Goal: Navigation & Orientation: Find specific page/section

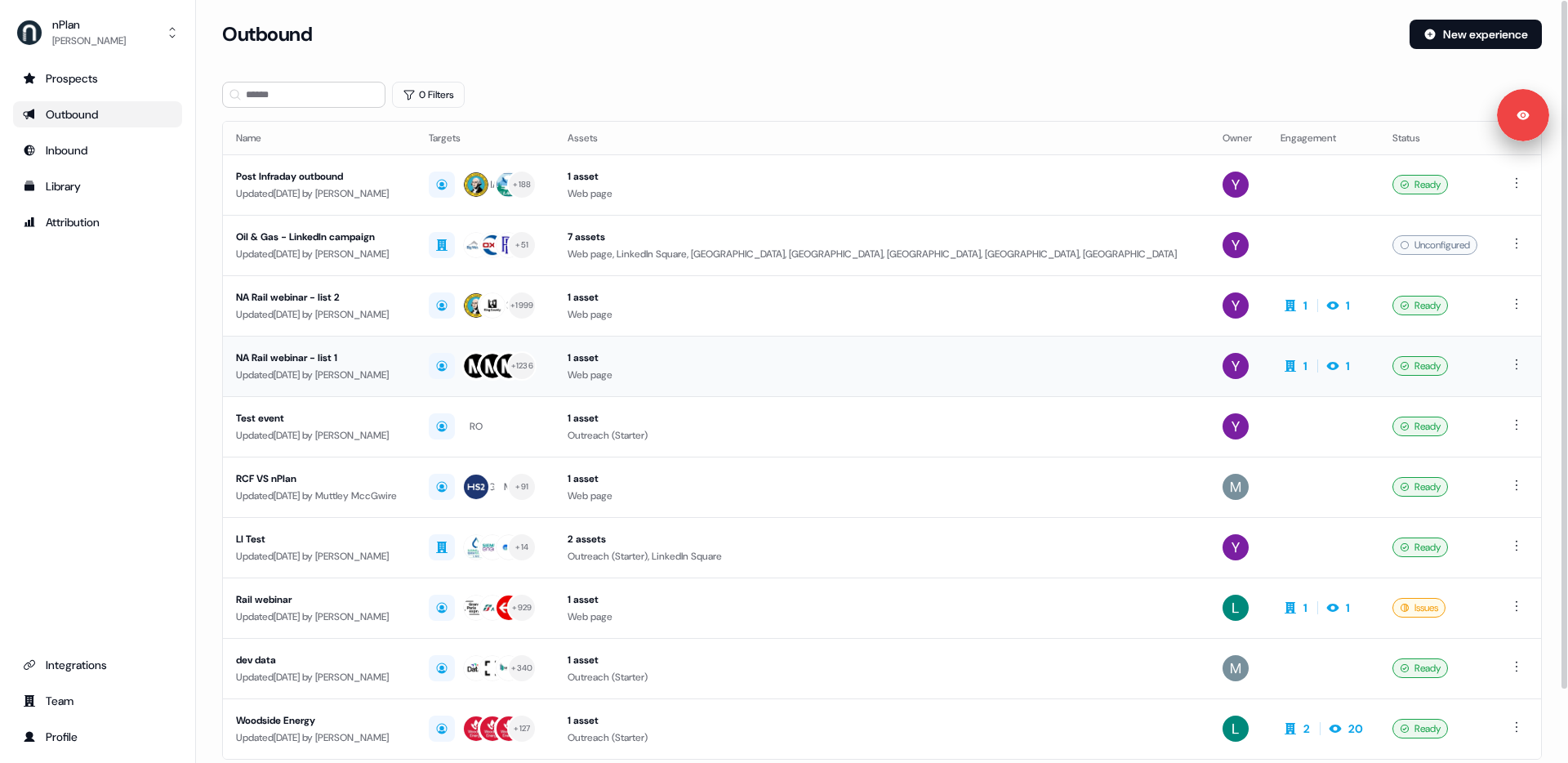
click at [390, 351] on div "NA Rail webinar - list 1" at bounding box center [319, 358] width 167 height 16
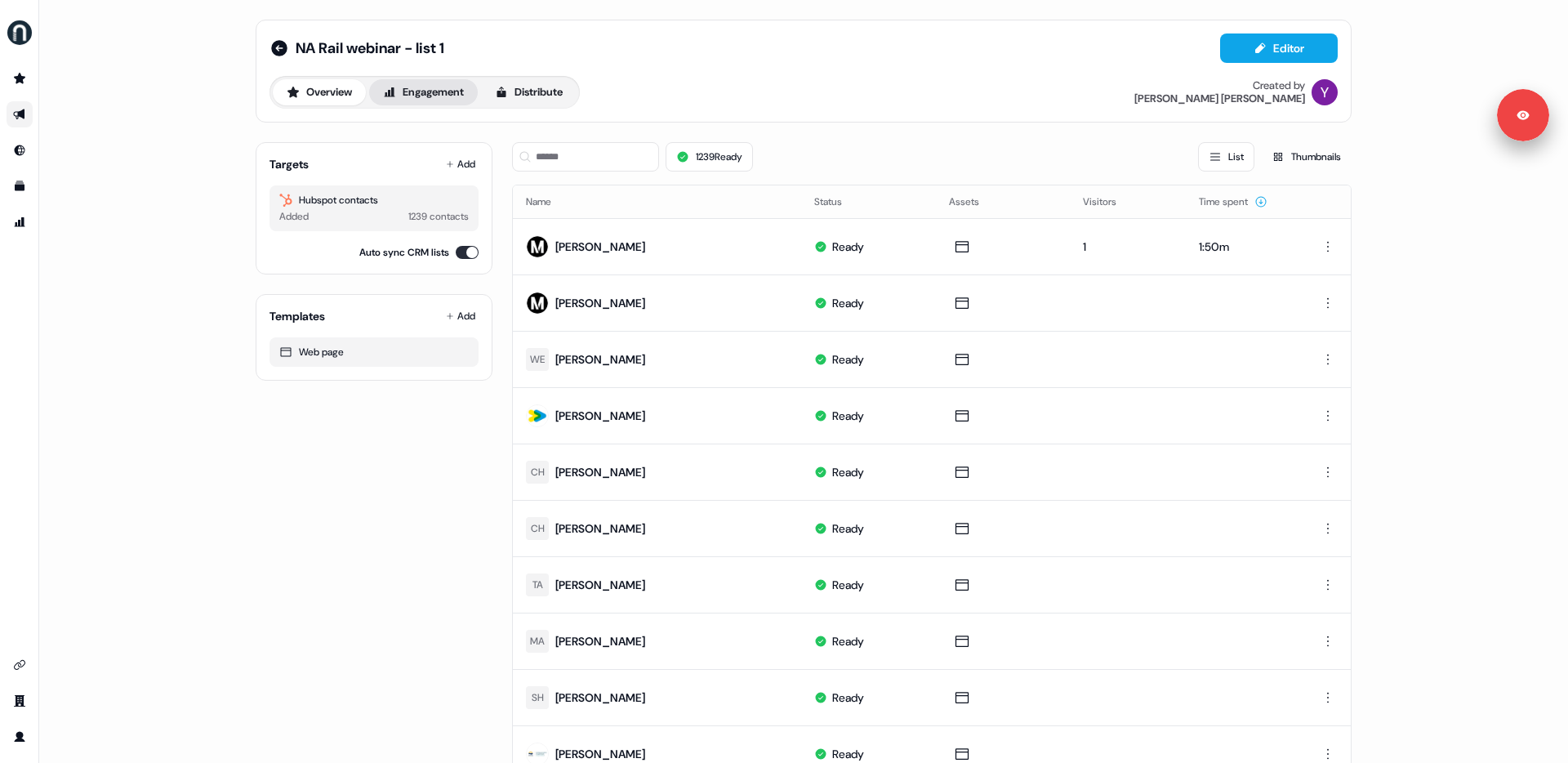
click at [432, 100] on button "Engagement" at bounding box center [423, 92] width 109 height 26
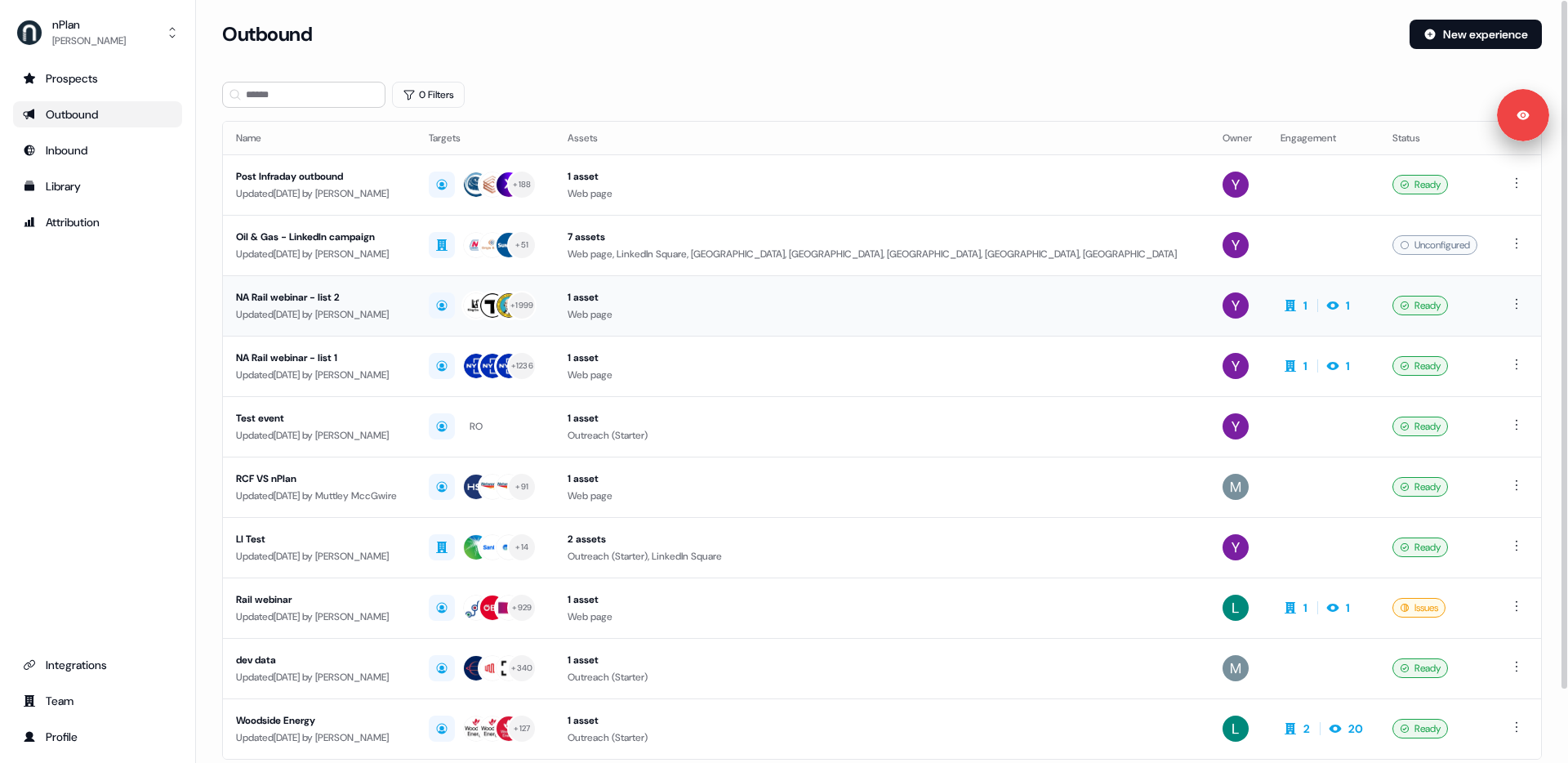
click at [328, 302] on div "NA Rail webinar - list 2" at bounding box center [319, 297] width 167 height 16
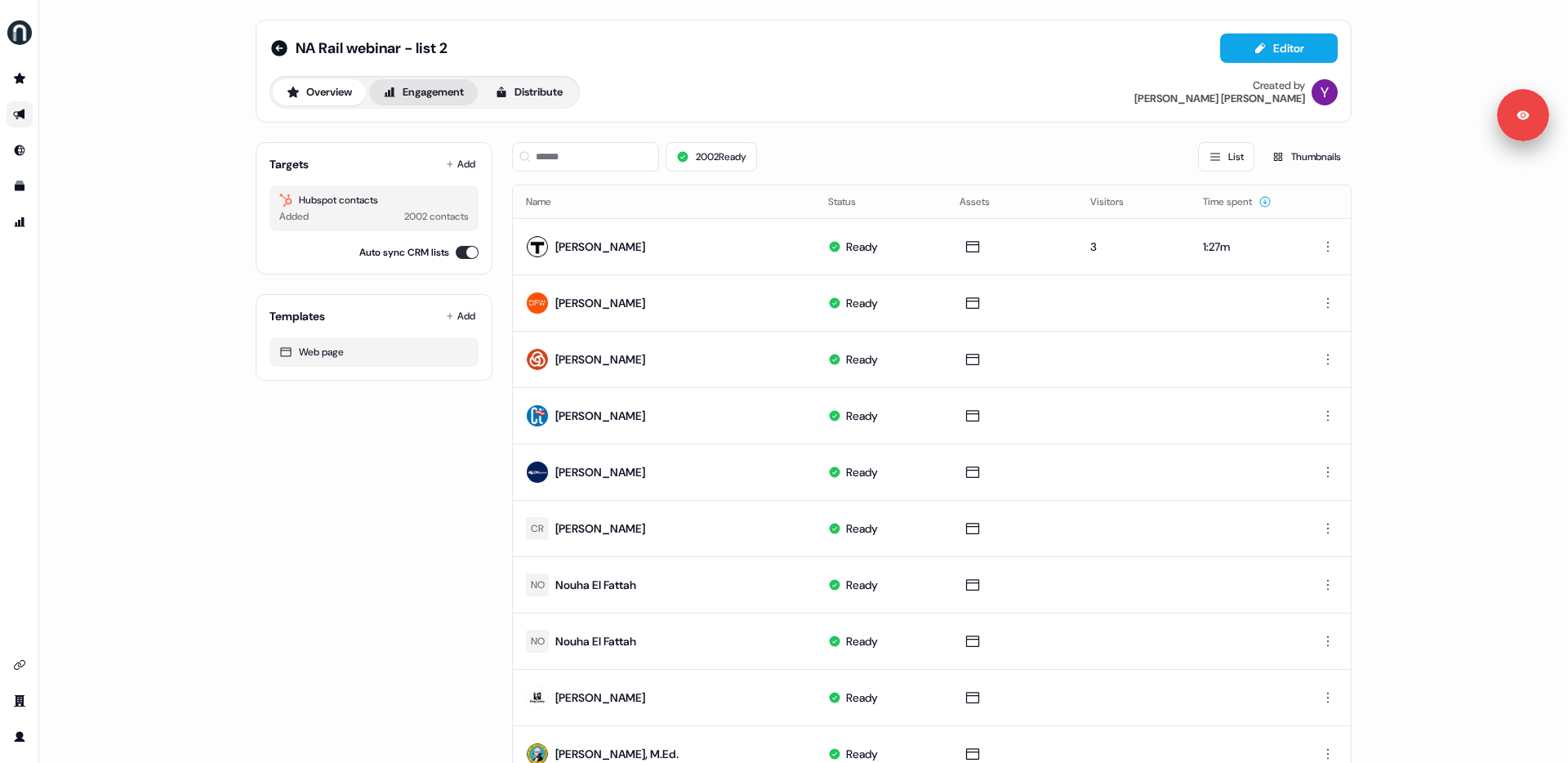
click at [453, 101] on button "Engagement" at bounding box center [423, 92] width 109 height 26
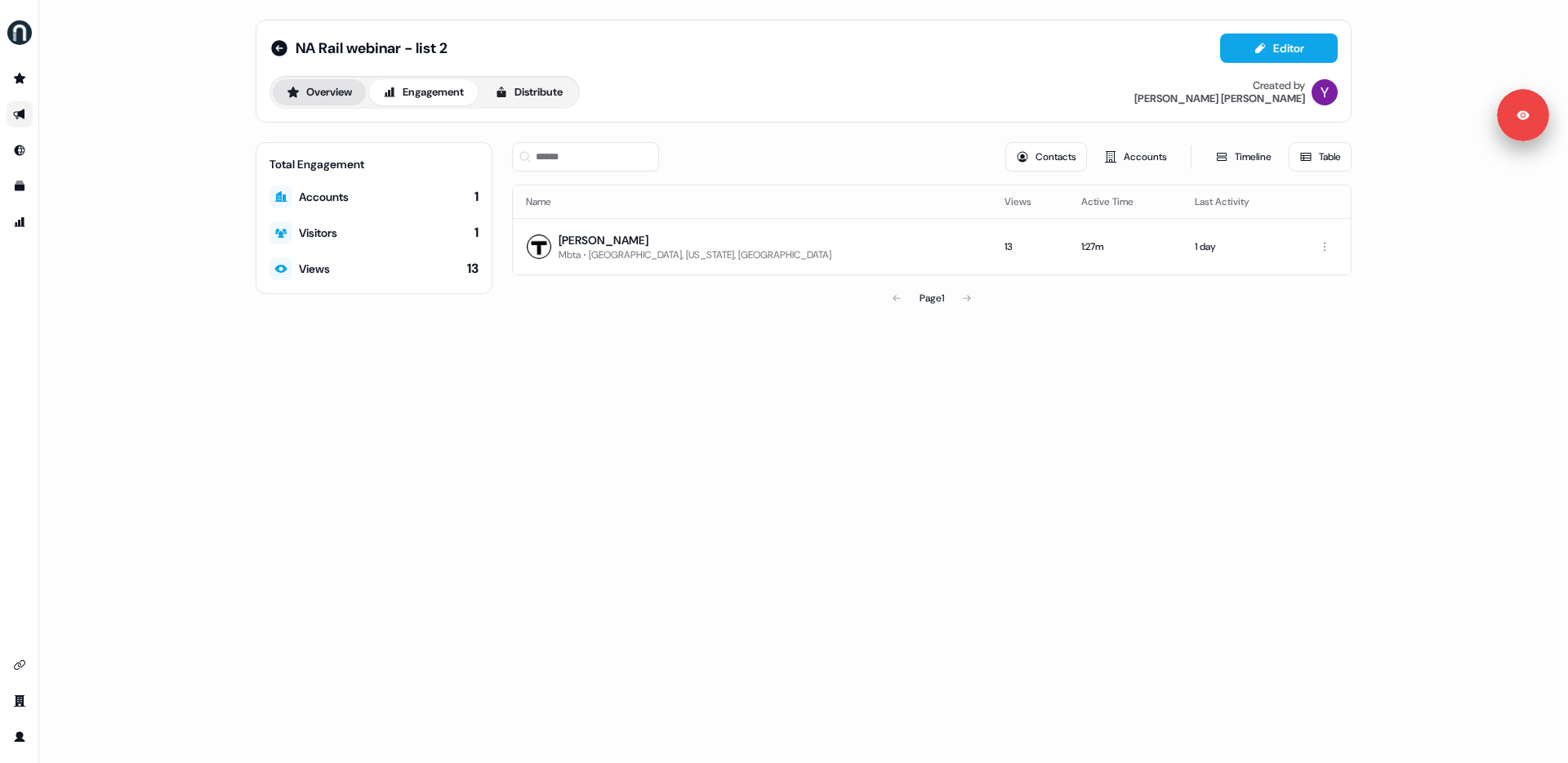
click at [353, 93] on button "Overview" at bounding box center [319, 92] width 93 height 26
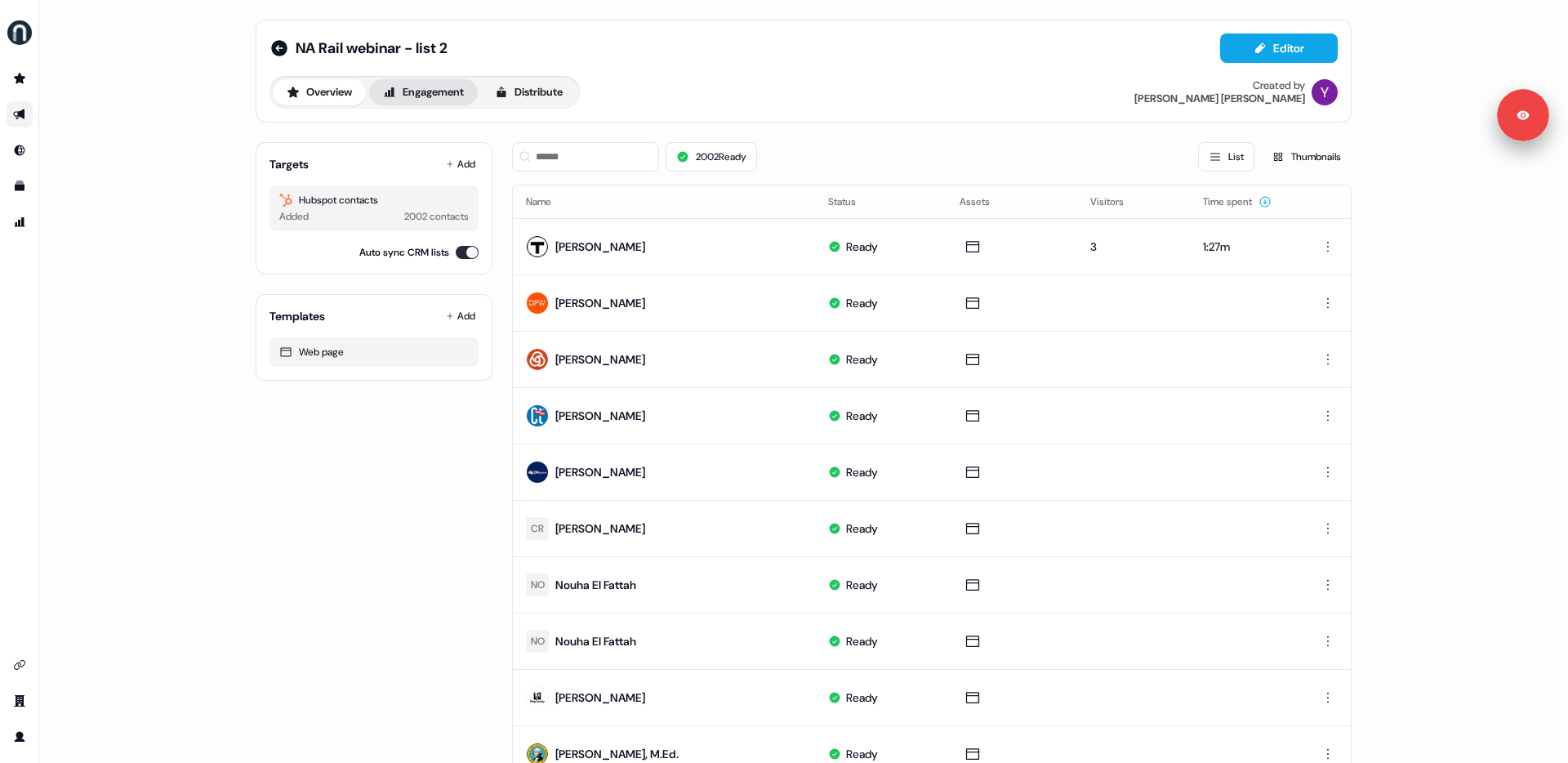
click at [416, 95] on button "Engagement" at bounding box center [423, 92] width 109 height 26
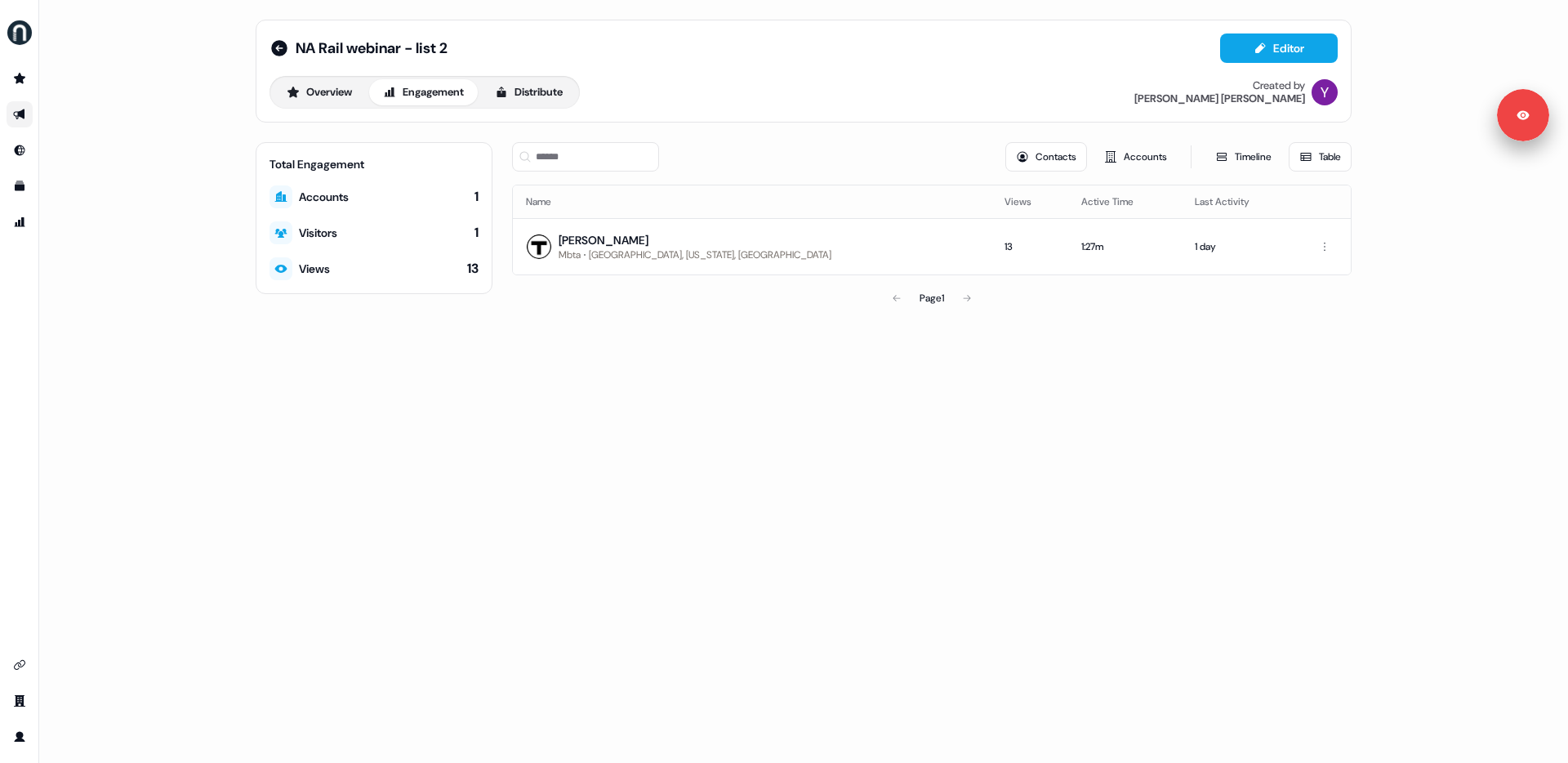
click at [16, 114] on icon "Go to outbound experience" at bounding box center [20, 114] width 13 height 13
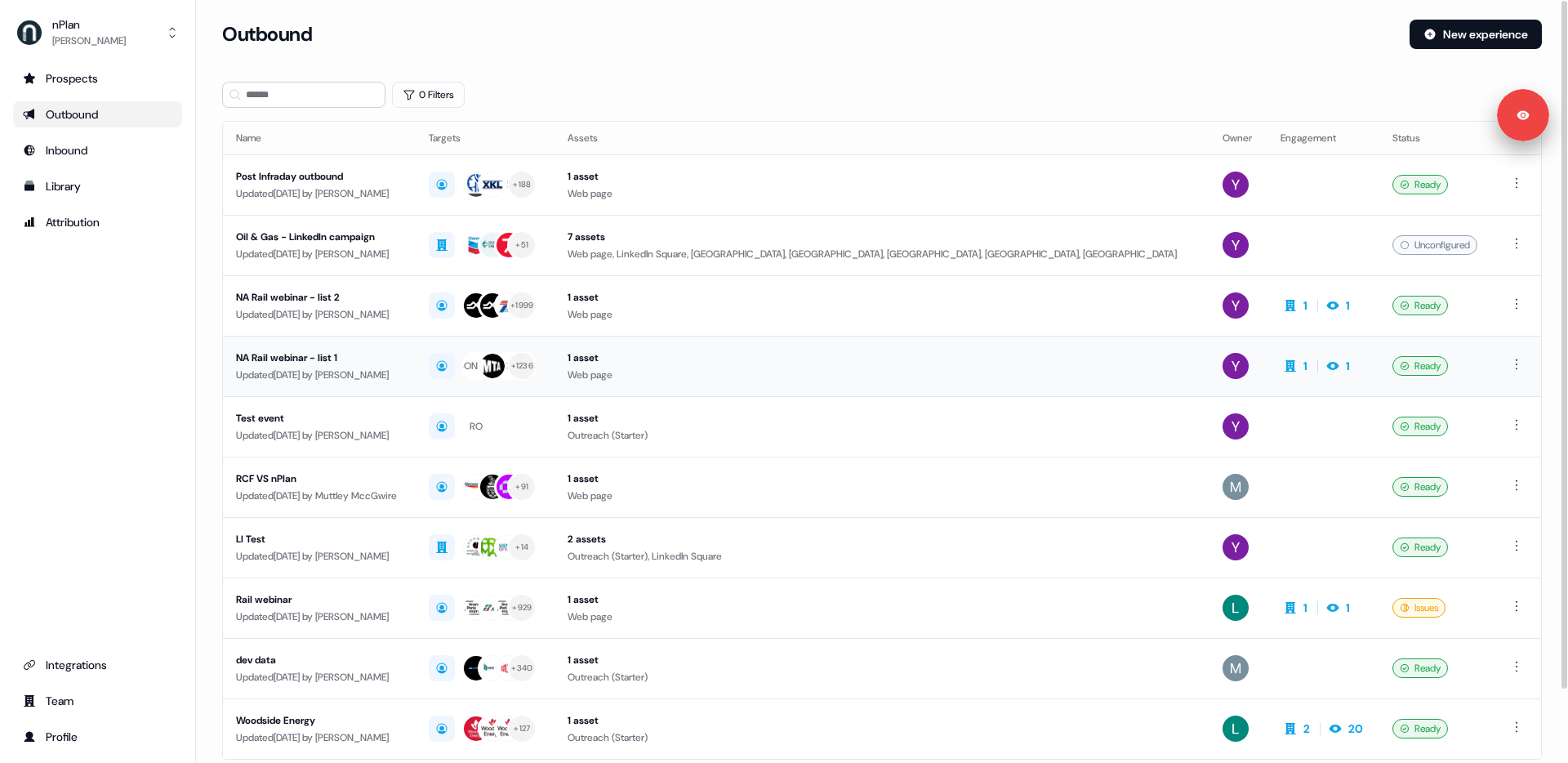
click at [365, 359] on div "NA Rail webinar - list 1" at bounding box center [319, 358] width 167 height 16
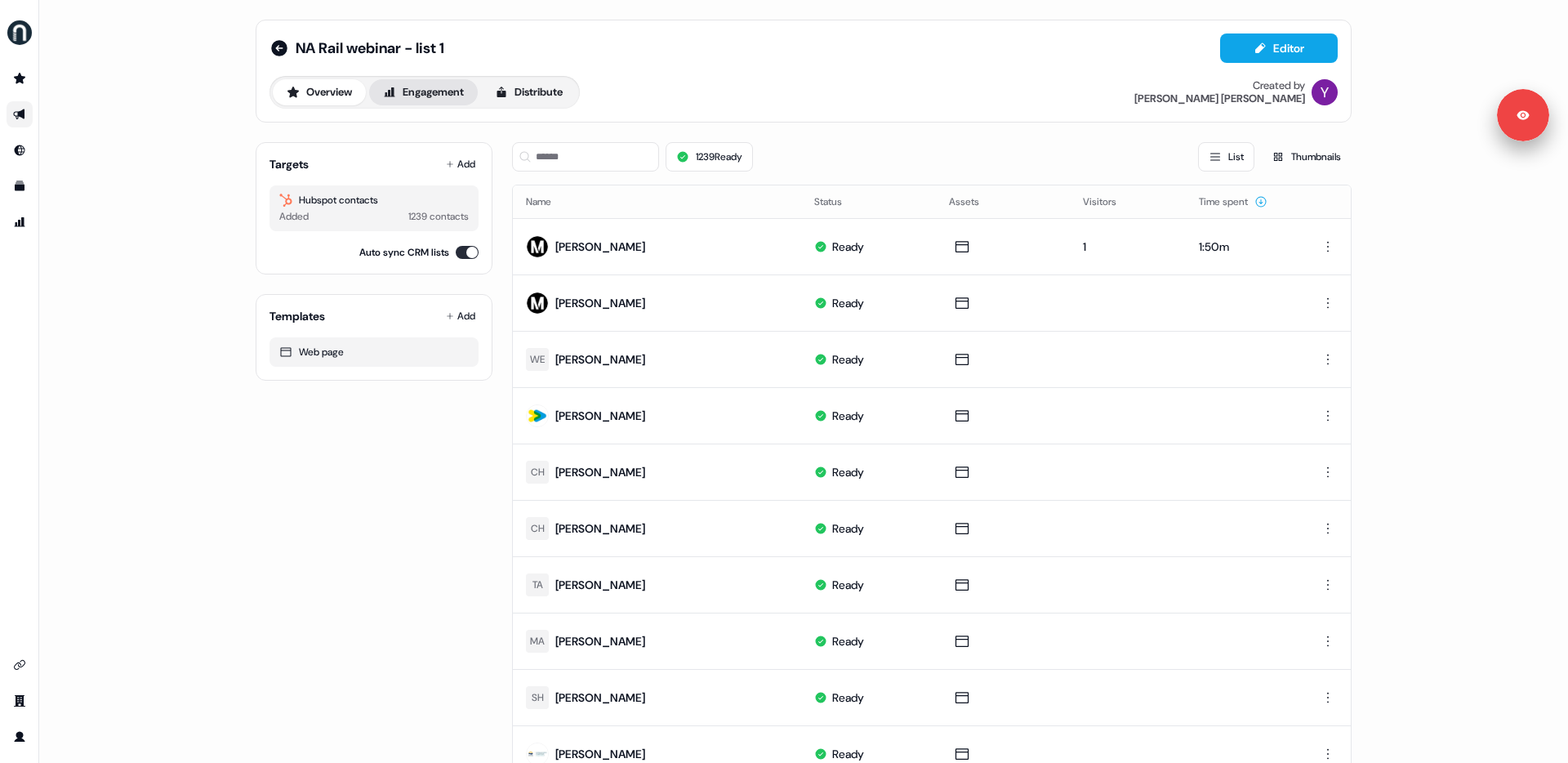
click at [436, 94] on button "Engagement" at bounding box center [423, 92] width 109 height 26
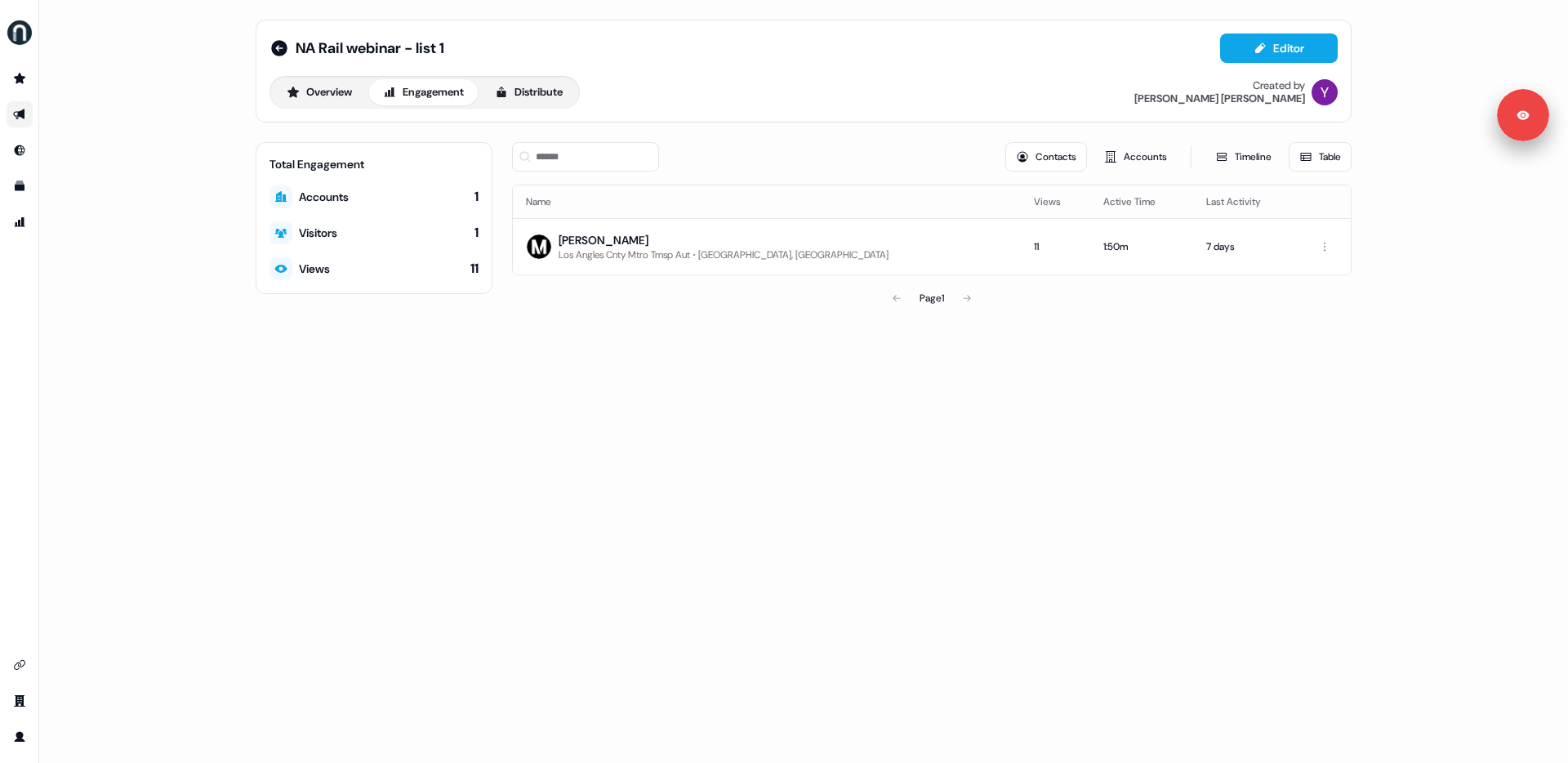
click at [27, 111] on link "Go to outbound experience" at bounding box center [20, 114] width 26 height 26
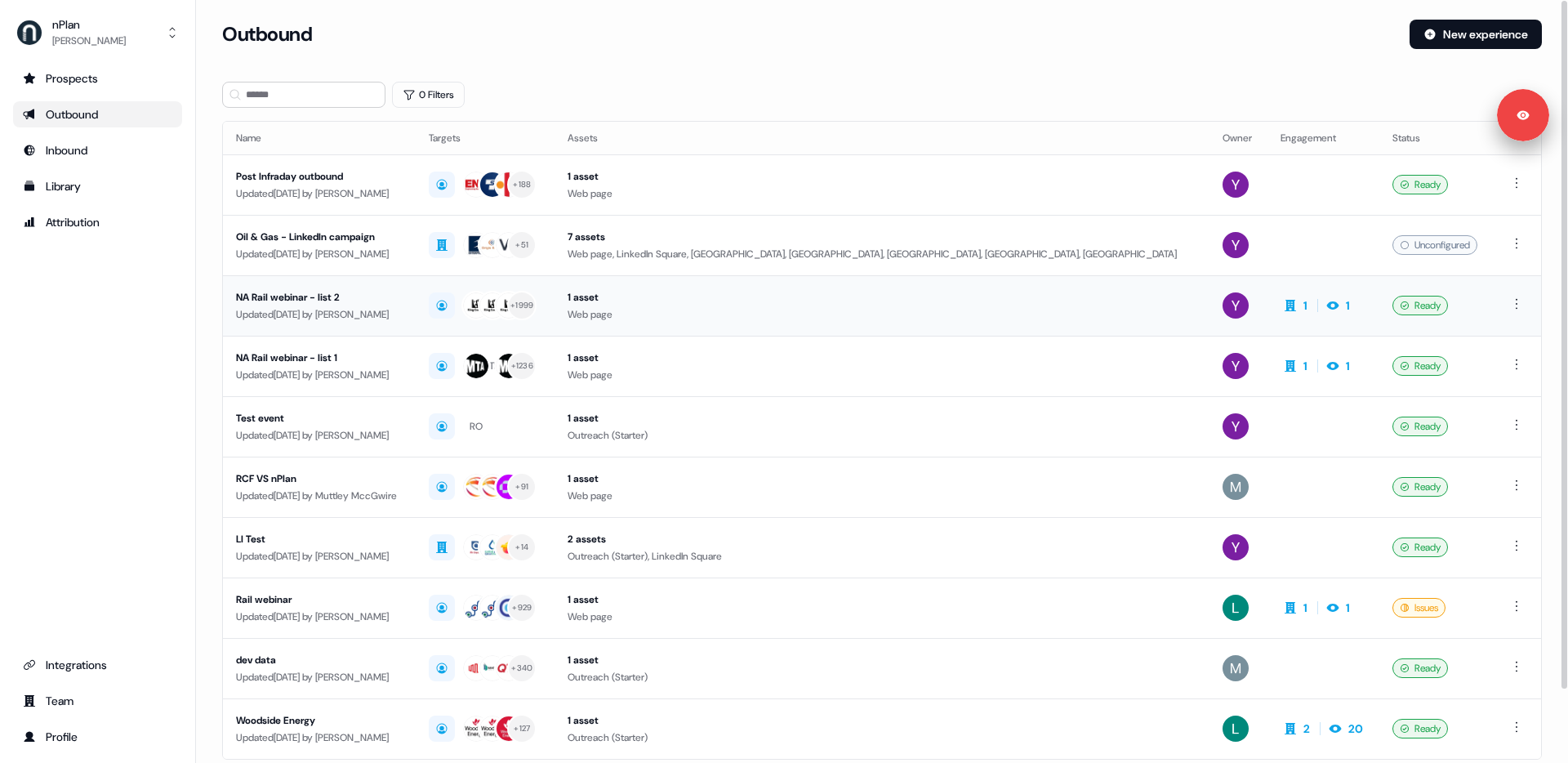
click at [306, 307] on div "Updated [DATE] by [PERSON_NAME]" at bounding box center [319, 315] width 167 height 16
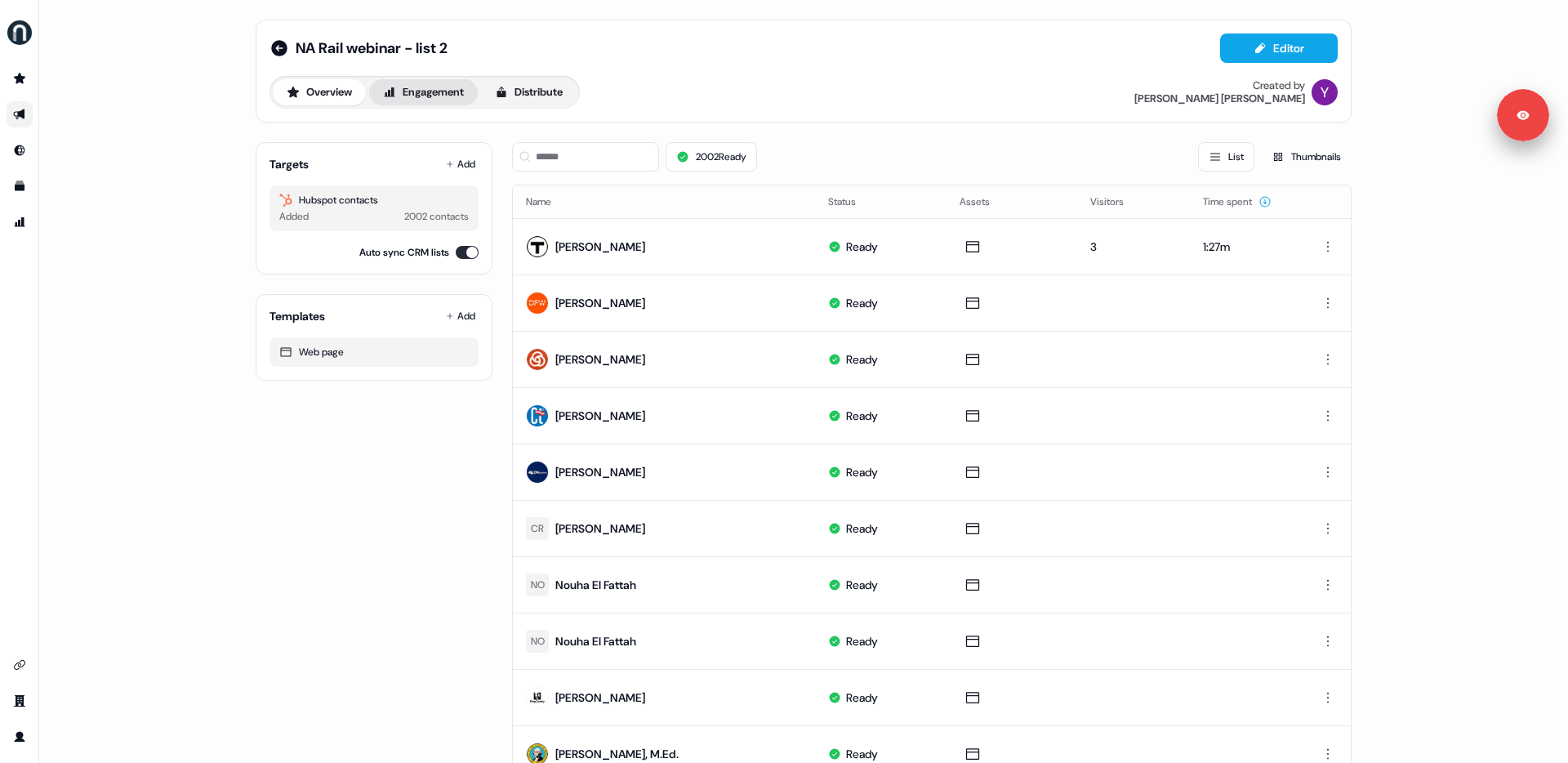
click at [425, 93] on button "Engagement" at bounding box center [423, 92] width 109 height 26
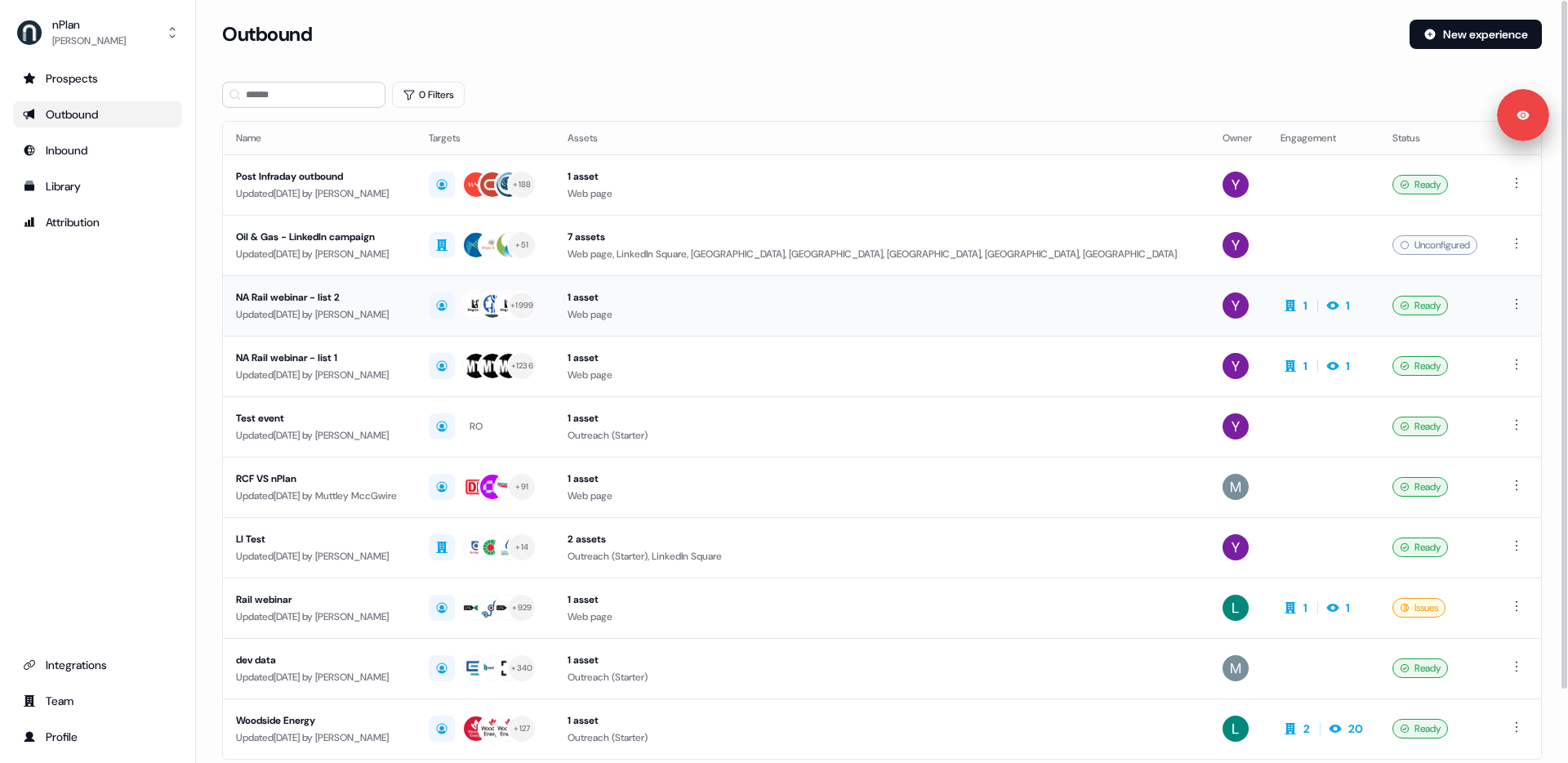
click at [333, 302] on div "NA Rail webinar - list 2" at bounding box center [319, 297] width 167 height 16
click at [351, 309] on div "Updated [DATE] by [PERSON_NAME]" at bounding box center [319, 315] width 167 height 16
click at [346, 371] on div "Updated [DATE] by [PERSON_NAME]" at bounding box center [319, 375] width 167 height 16
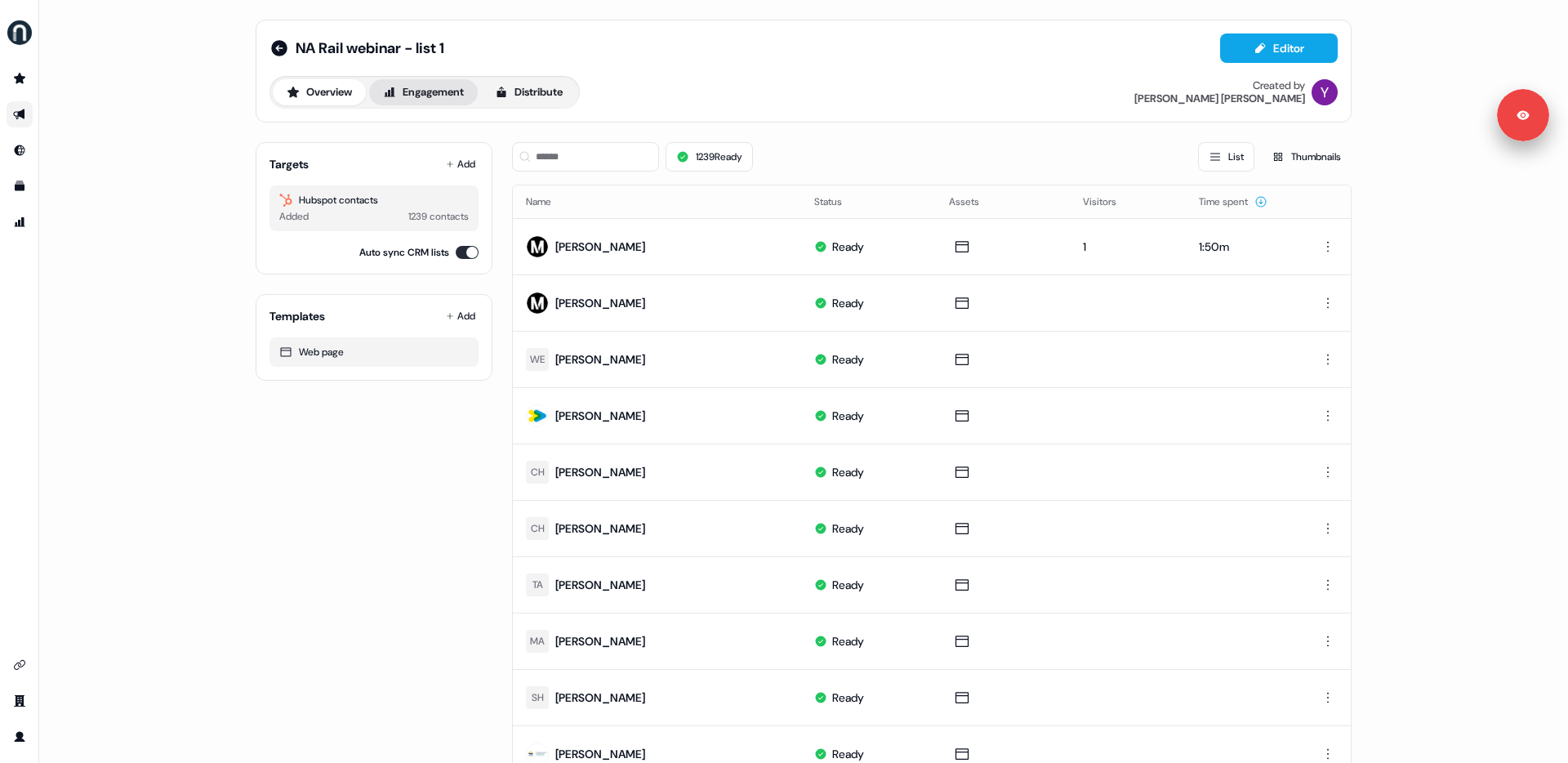
click at [437, 98] on button "Engagement" at bounding box center [423, 92] width 109 height 26
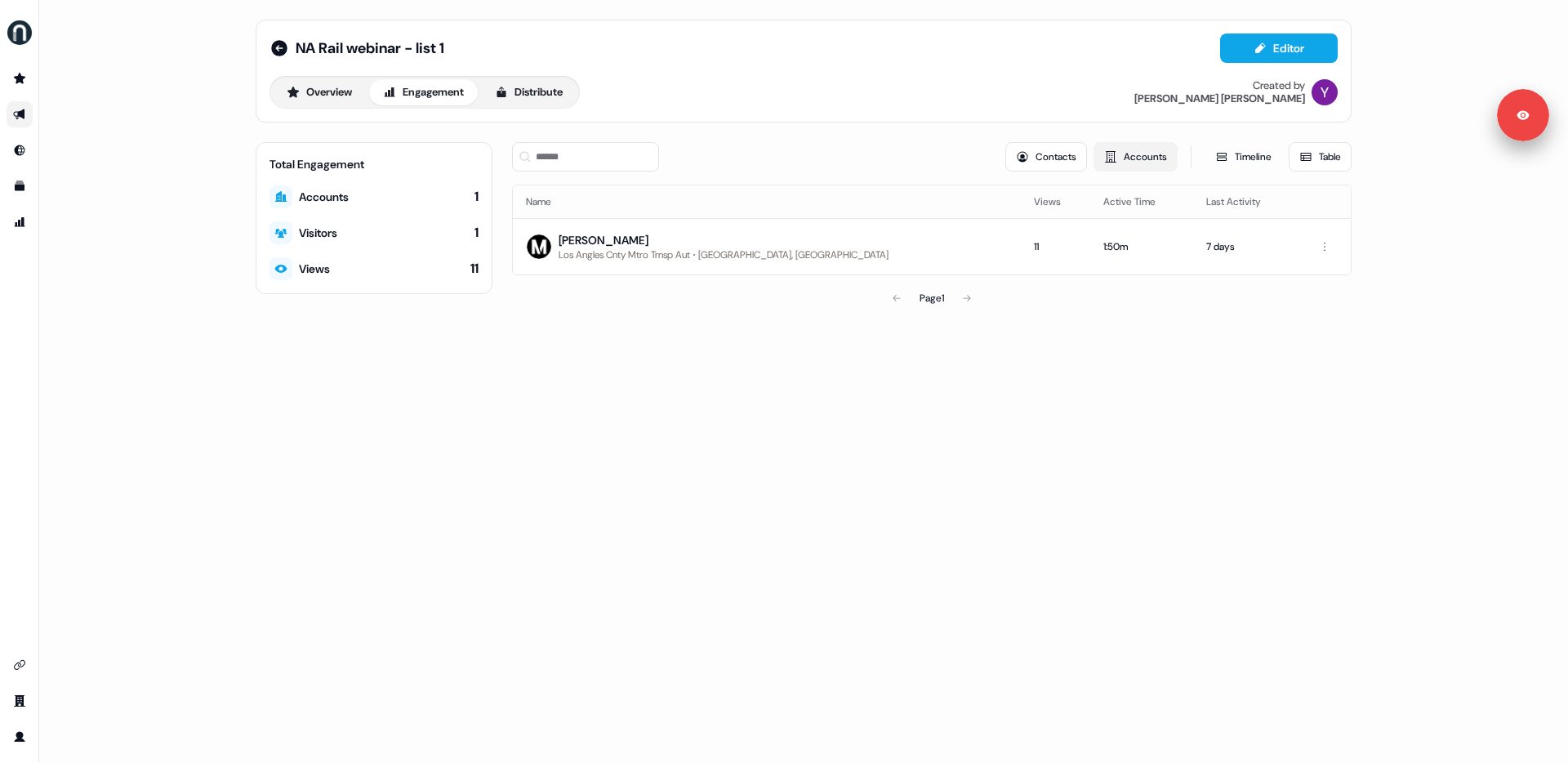
click at [1130, 159] on button "Accounts" at bounding box center [1136, 157] width 84 height 29
